Goal: Book appointment/travel/reservation

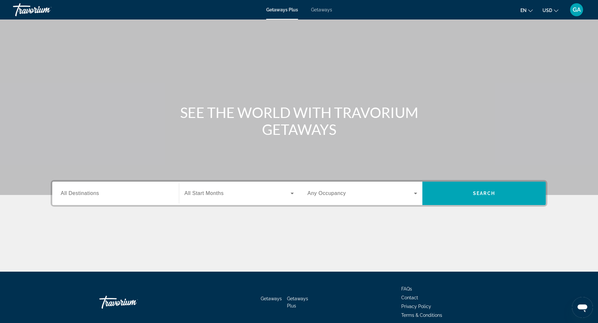
click at [325, 10] on span "Getaways" at bounding box center [321, 9] width 21 height 5
click at [111, 192] on input "Destination All Destinations" at bounding box center [116, 194] width 110 height 8
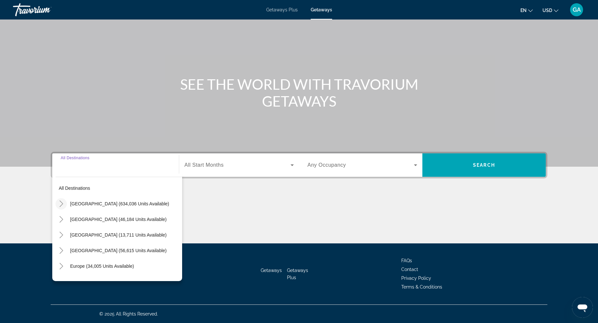
click at [61, 205] on icon "Toggle United States (634,036 units available)" at bounding box center [61, 203] width 4 height 6
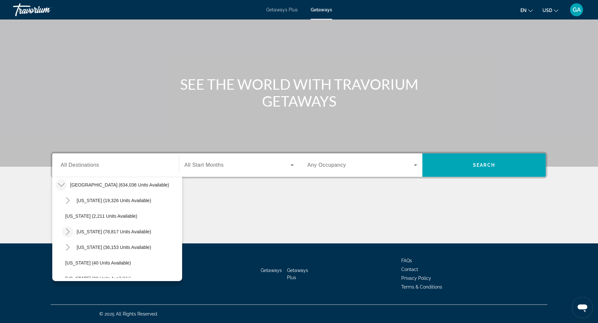
click at [67, 230] on icon "Toggle California (78,817 units available)" at bounding box center [68, 231] width 6 height 6
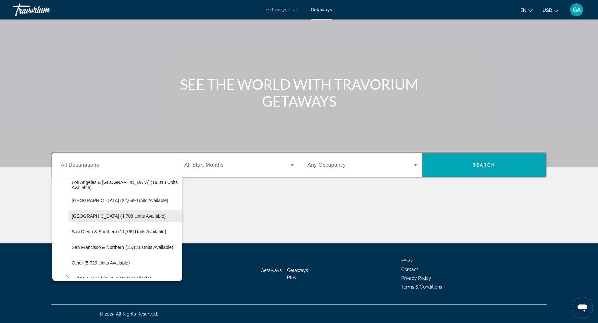
scroll to position [83, 0]
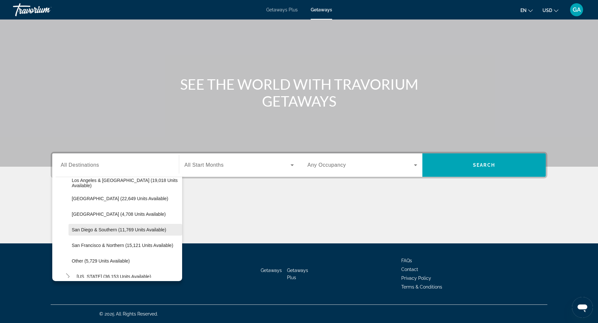
click at [111, 229] on span "San Diego & Southern (11,769 units available)" at bounding box center [119, 229] width 95 height 5
type input "**********"
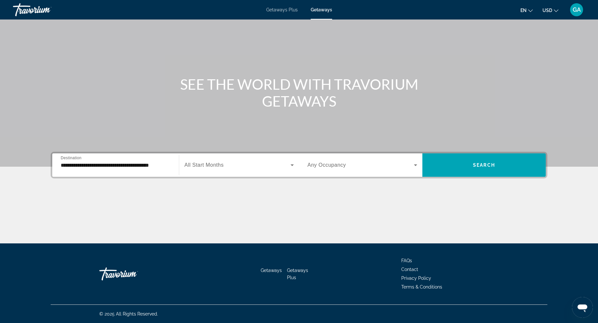
click at [326, 167] on span "Any Occupancy" at bounding box center [327, 165] width 39 height 6
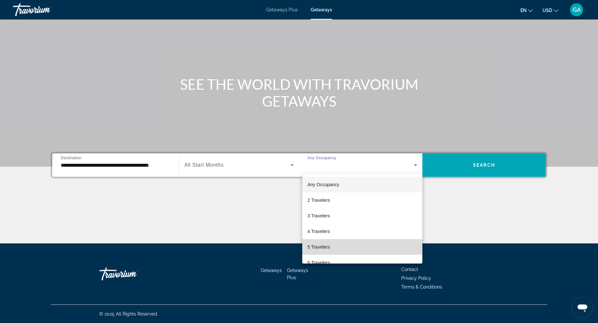
click at [316, 247] on span "5 Travelers" at bounding box center [319, 247] width 22 height 8
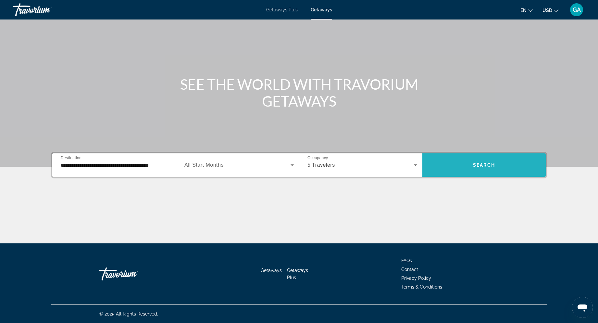
click at [482, 169] on span "Search widget" at bounding box center [484, 165] width 123 height 16
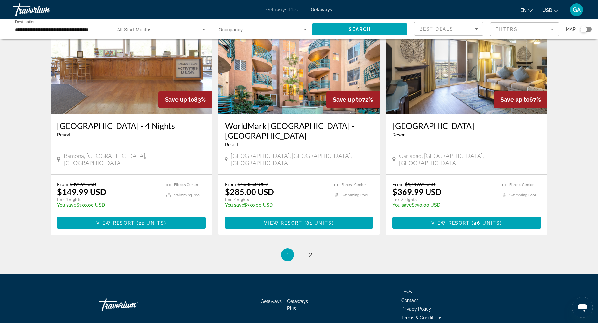
scroll to position [767, 0]
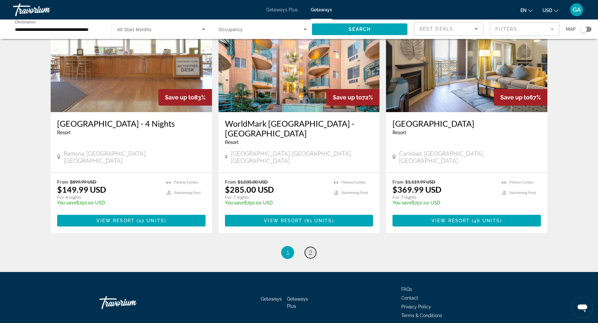
click at [310, 249] on span "2" at bounding box center [310, 252] width 3 height 7
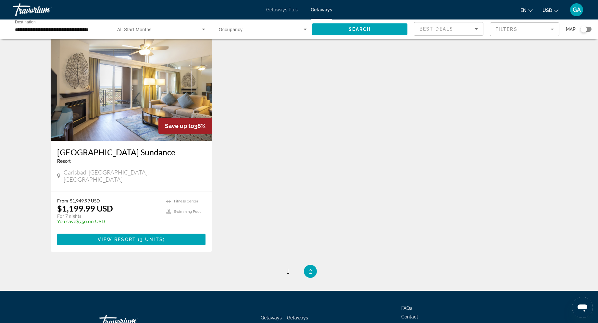
scroll to position [736, 0]
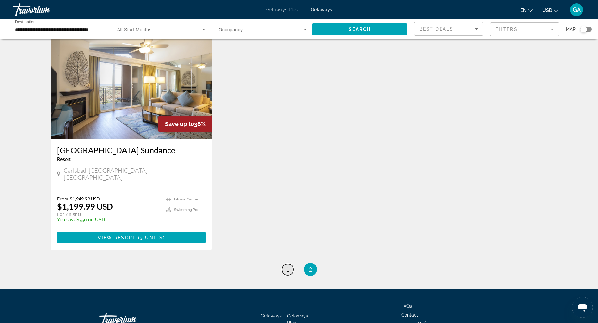
click at [288, 266] on span "1" at bounding box center [287, 269] width 3 height 7
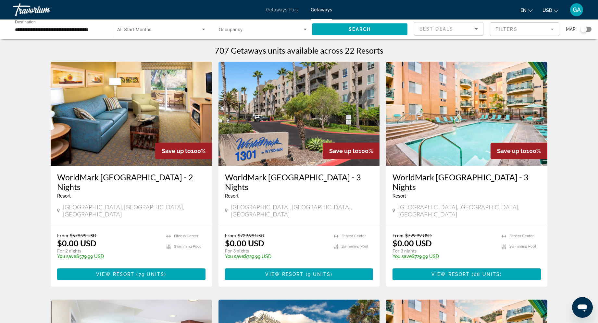
click at [150, 180] on h3 "WorldMark San Diego Mission Valley - 2 Nights" at bounding box center [131, 181] width 148 height 19
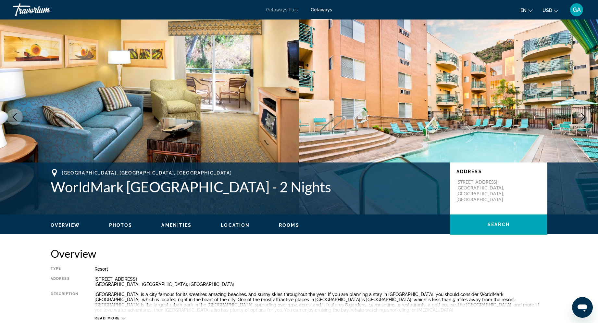
click at [569, 11] on button "GA" at bounding box center [576, 10] width 17 height 14
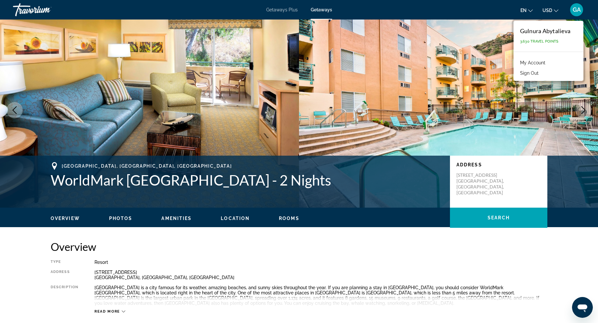
scroll to position [9, 0]
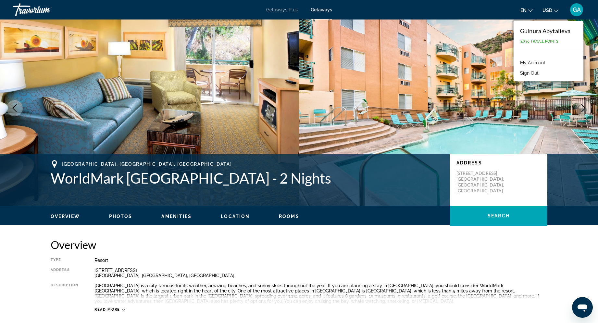
click at [529, 64] on link "My Account" at bounding box center [533, 62] width 32 height 8
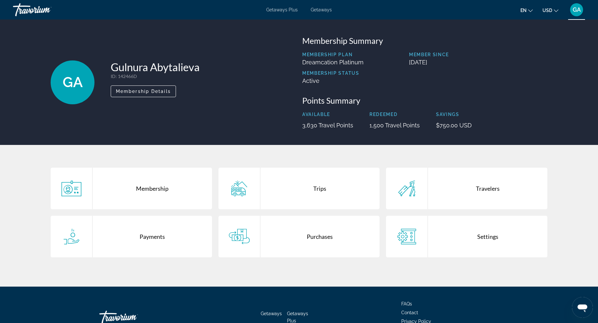
click at [150, 191] on div "Membership" at bounding box center [153, 189] width 120 height 42
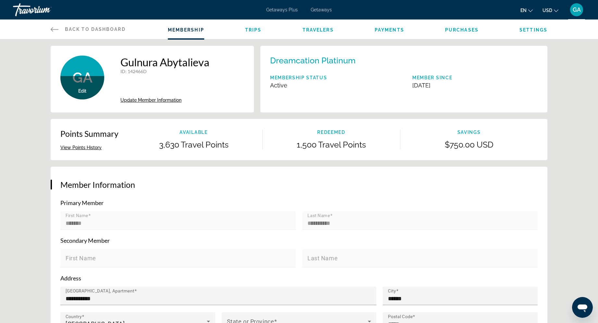
click at [311, 30] on span "Travelers" at bounding box center [318, 29] width 31 height 5
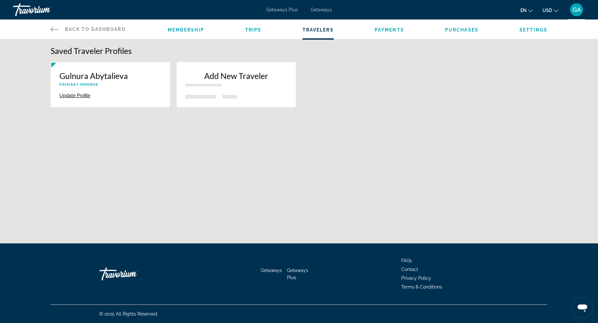
click at [256, 77] on p "Add New Traveler" at bounding box center [236, 76] width 102 height 10
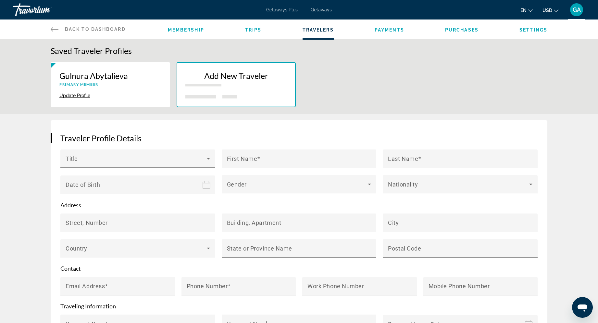
click at [50, 28] on div "Back to Dashboard Dashboard Membership Trips Travelers Payments Purchases Setti…" at bounding box center [299, 28] width 523 height 19
click at [54, 29] on icon "Main content" at bounding box center [55, 29] width 8 height 4
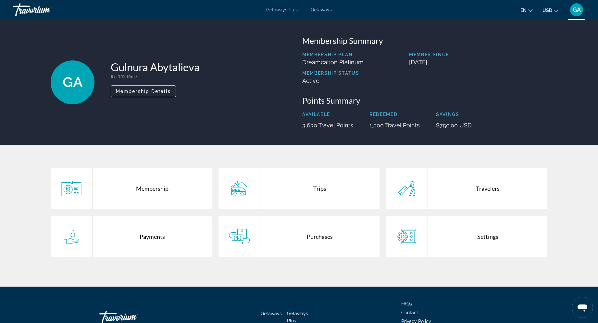
click at [577, 13] on span "GA" at bounding box center [577, 9] width 8 height 6
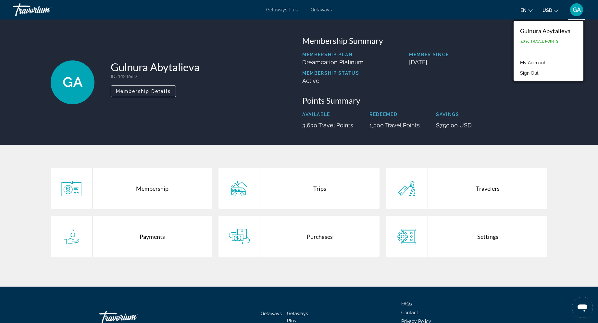
click at [319, 11] on span "Getaways" at bounding box center [321, 9] width 21 height 5
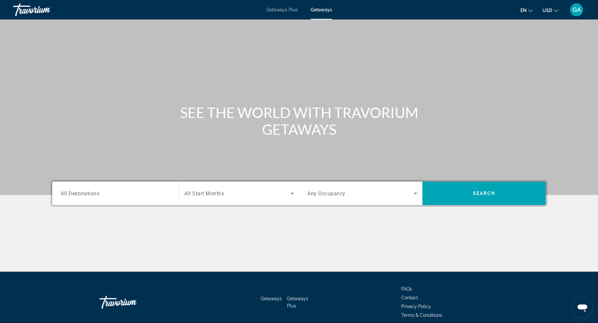
click at [122, 193] on input "Destination All Destinations" at bounding box center [116, 194] width 110 height 8
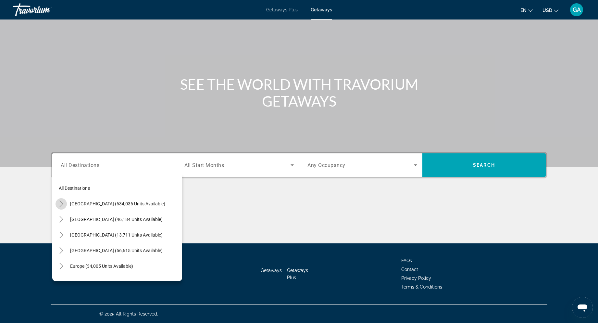
click at [63, 203] on icon "Toggle United States (634,036 units available)" at bounding box center [61, 203] width 6 height 6
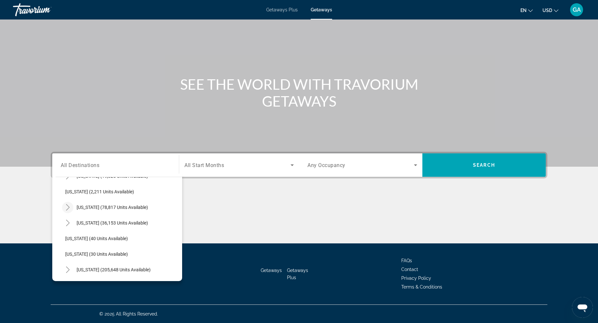
click at [67, 208] on icon "Toggle California (78,817 units available)" at bounding box center [68, 207] width 6 height 6
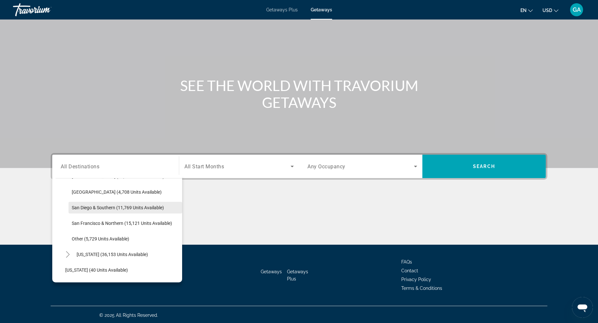
scroll to position [106, 0]
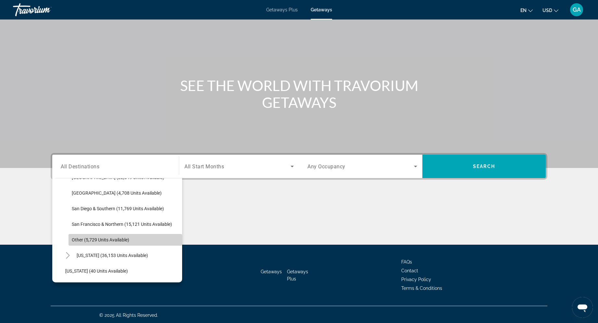
click at [76, 240] on span "Other (5,729 units available)" at bounding box center [100, 239] width 57 height 5
type input "**********"
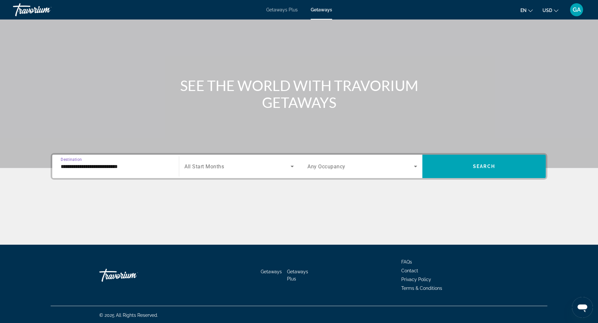
scroll to position [28, 0]
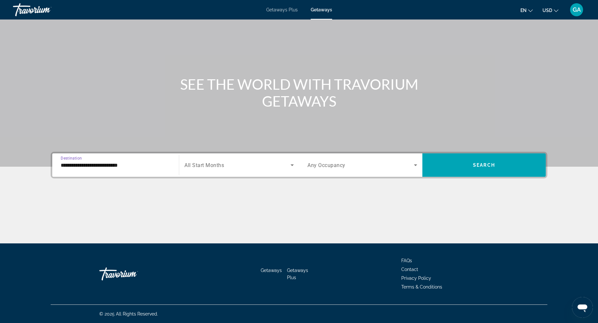
click at [243, 169] on div "Search widget" at bounding box center [239, 165] width 109 height 18
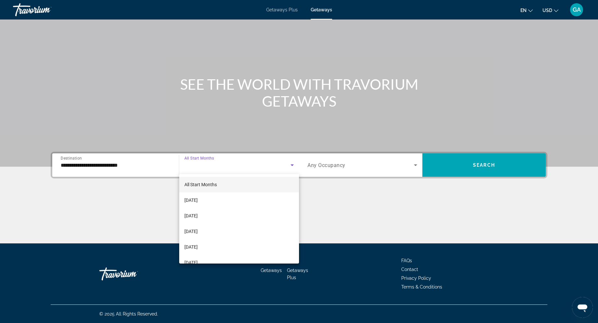
click at [403, 208] on div at bounding box center [299, 161] width 598 height 323
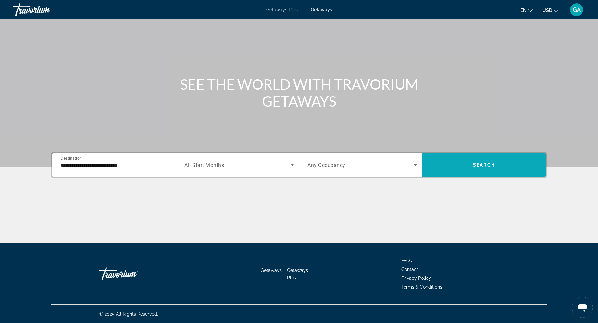
click at [470, 168] on span "Search widget" at bounding box center [484, 165] width 123 height 16
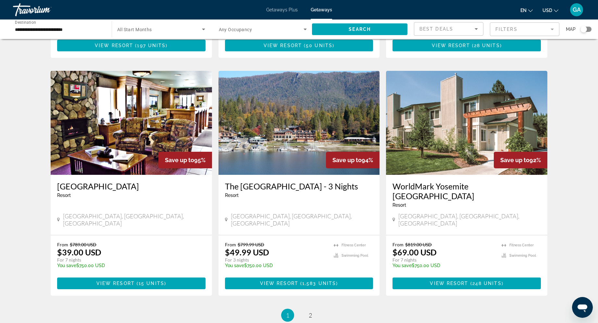
scroll to position [696, 0]
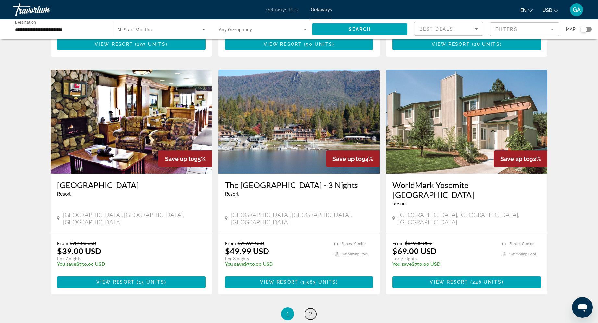
click at [311, 310] on span "2" at bounding box center [310, 313] width 3 height 7
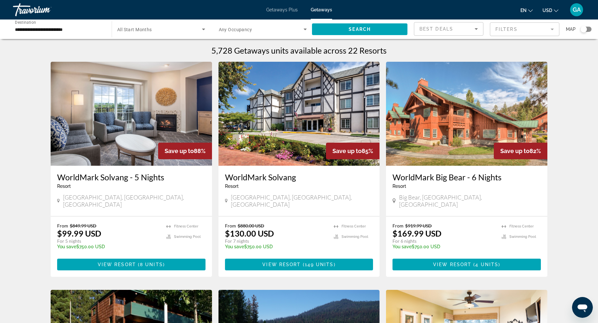
click at [260, 179] on h3 "WorldMark Solvang" at bounding box center [299, 177] width 148 height 10
click at [72, 30] on input "**********" at bounding box center [59, 30] width 88 height 8
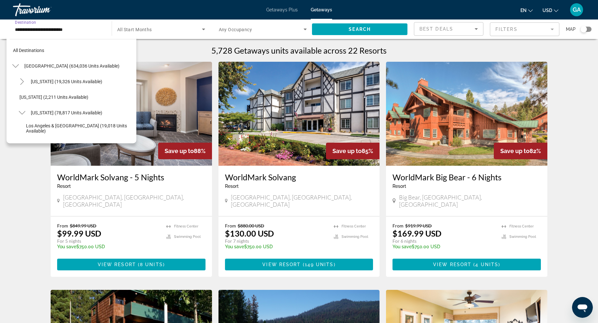
scroll to position [117, 0]
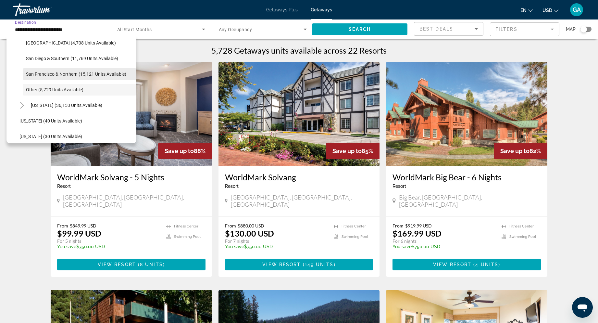
click at [79, 75] on span "San Francisco & Northern (15,121 units available)" at bounding box center [76, 73] width 100 height 5
type input "**********"
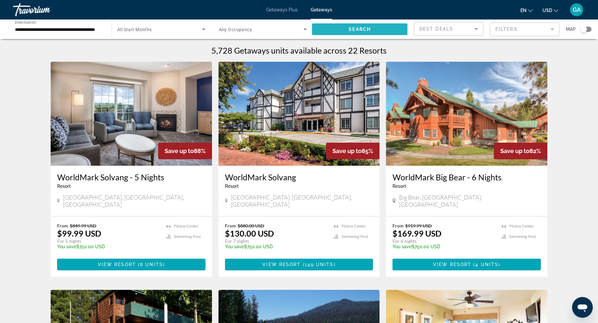
click at [351, 28] on span "Search" at bounding box center [360, 29] width 22 height 5
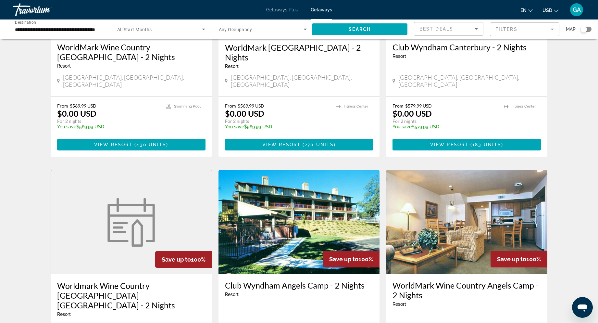
scroll to position [137, 0]
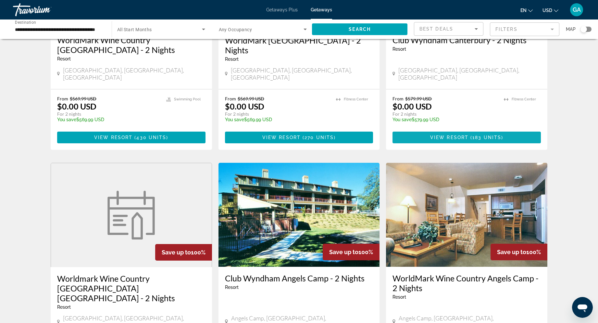
click at [465, 135] on span "View Resort" at bounding box center [449, 137] width 38 height 5
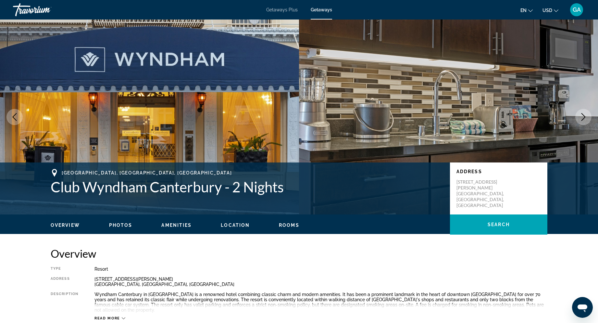
click at [328, 11] on span "Getaways" at bounding box center [321, 9] width 21 height 5
